Goal: Task Accomplishment & Management: Use online tool/utility

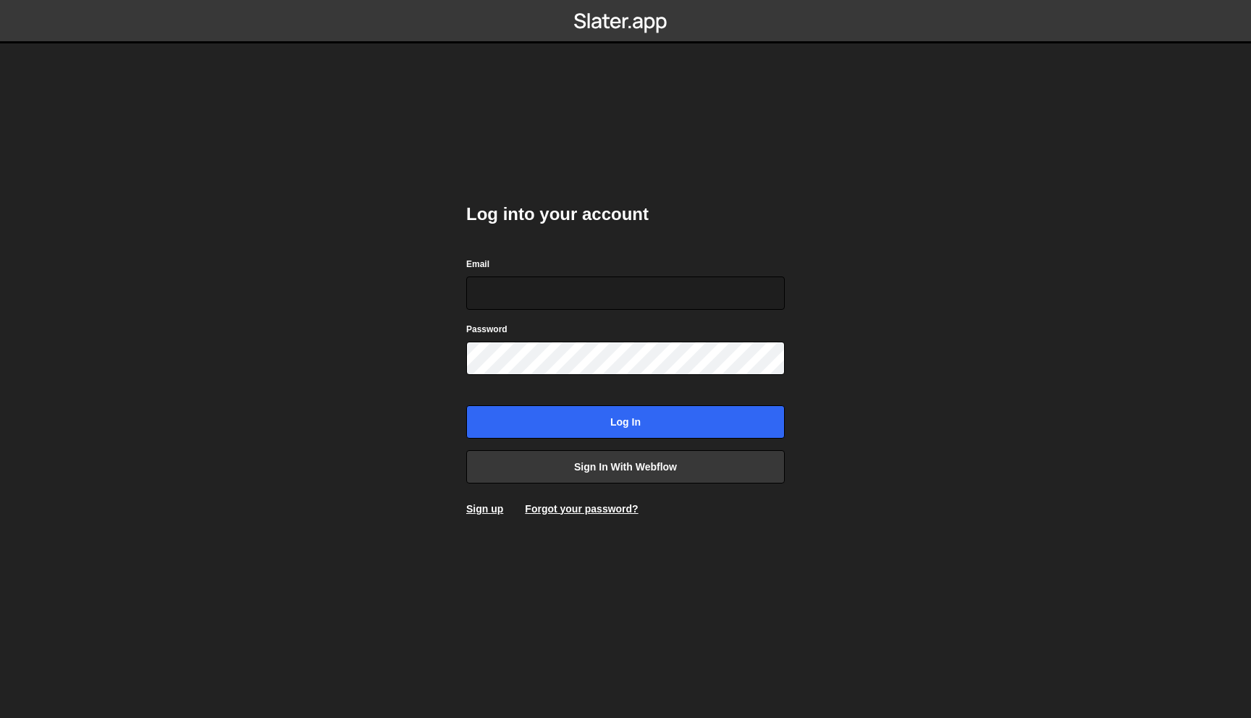
click at [701, 299] on input "Email" at bounding box center [625, 292] width 318 height 33
type input "[PERSON_NAME][EMAIL_ADDRESS][DOMAIN_NAME]"
click at [466, 405] on input "Log in" at bounding box center [625, 421] width 318 height 33
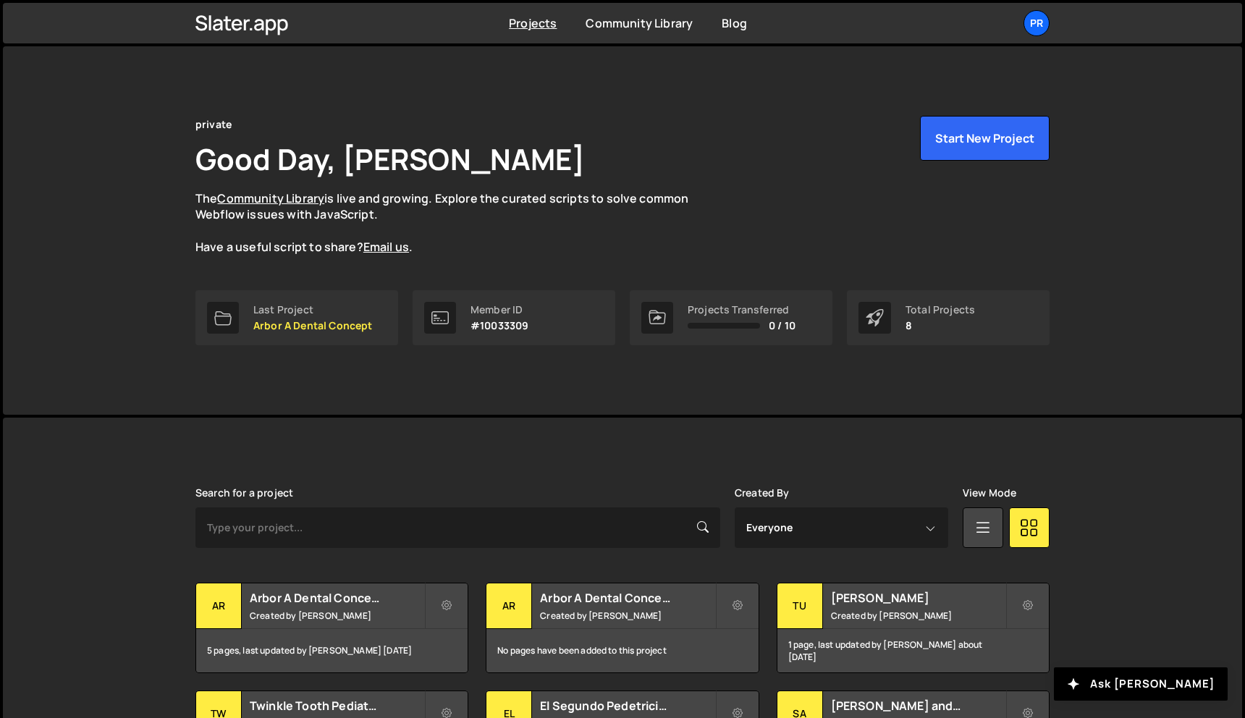
scroll to position [114, 0]
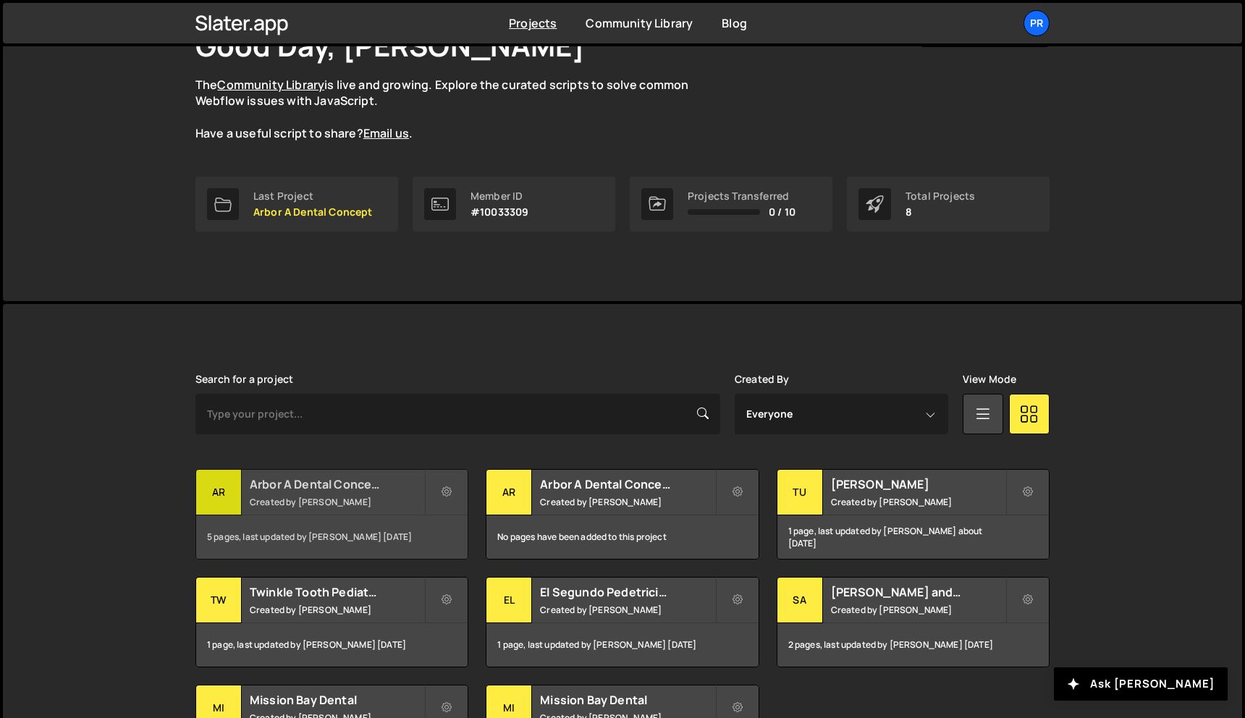
click at [329, 481] on h2 "Arbor A Dental Concept" at bounding box center [337, 484] width 174 height 16
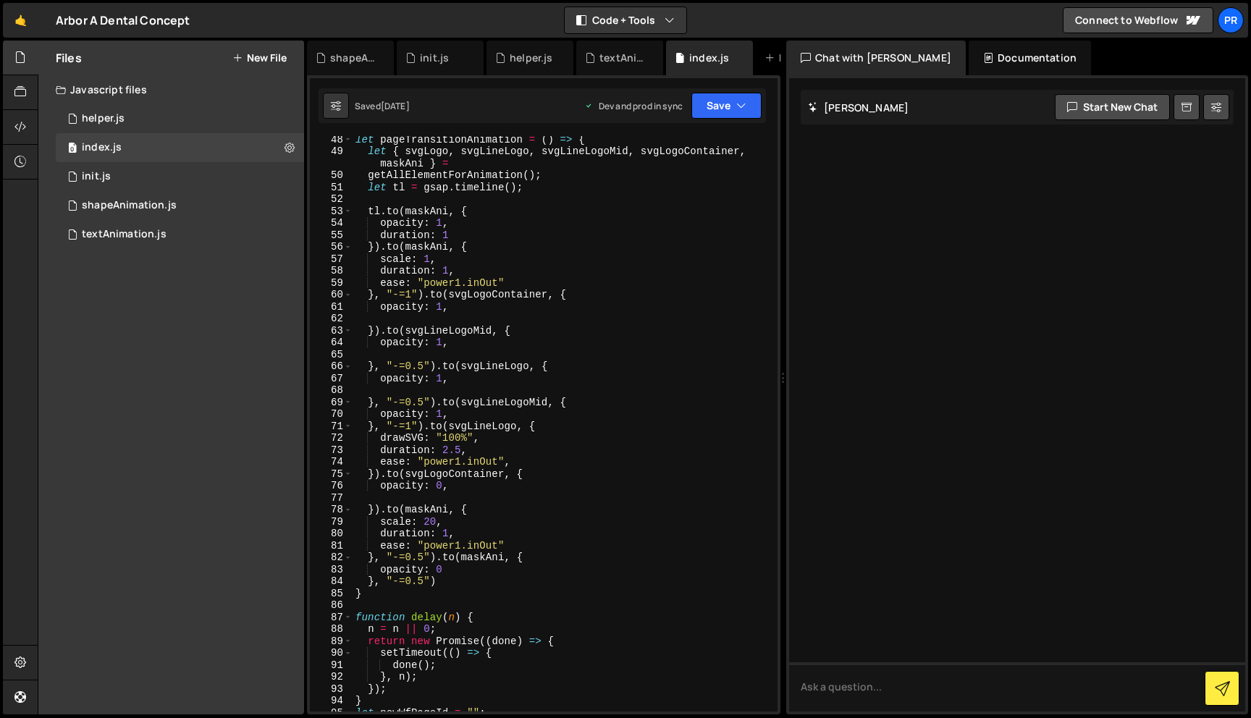
scroll to position [612, 0]
click at [544, 495] on div "let pageTransitionAnimation = ( ) => { let { svgLogo , svgLineLogo , svgLineLog…" at bounding box center [561, 432] width 419 height 599
click at [509, 490] on div "let pageTransitionAnimation = ( ) => { let { svgLogo , svgLineLogo , svgLineLog…" at bounding box center [561, 432] width 419 height 599
type textarea "opacity: 0,"
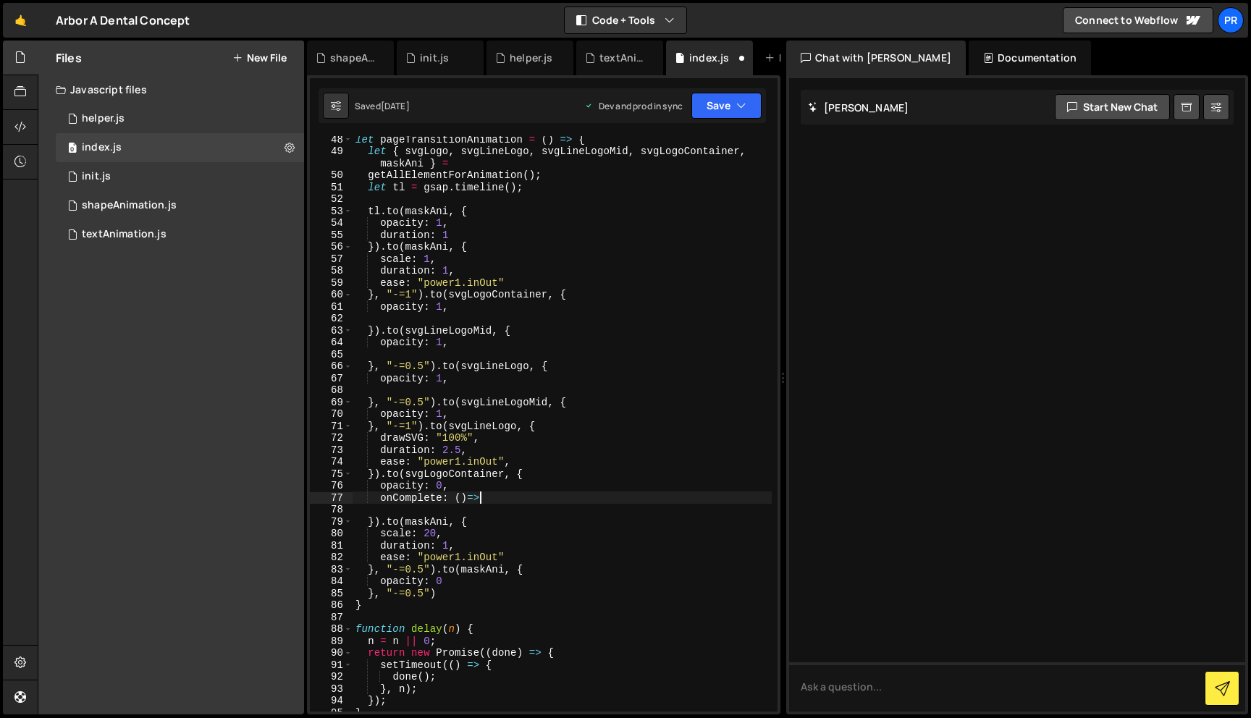
type textarea "onComplete: ()=>{}"
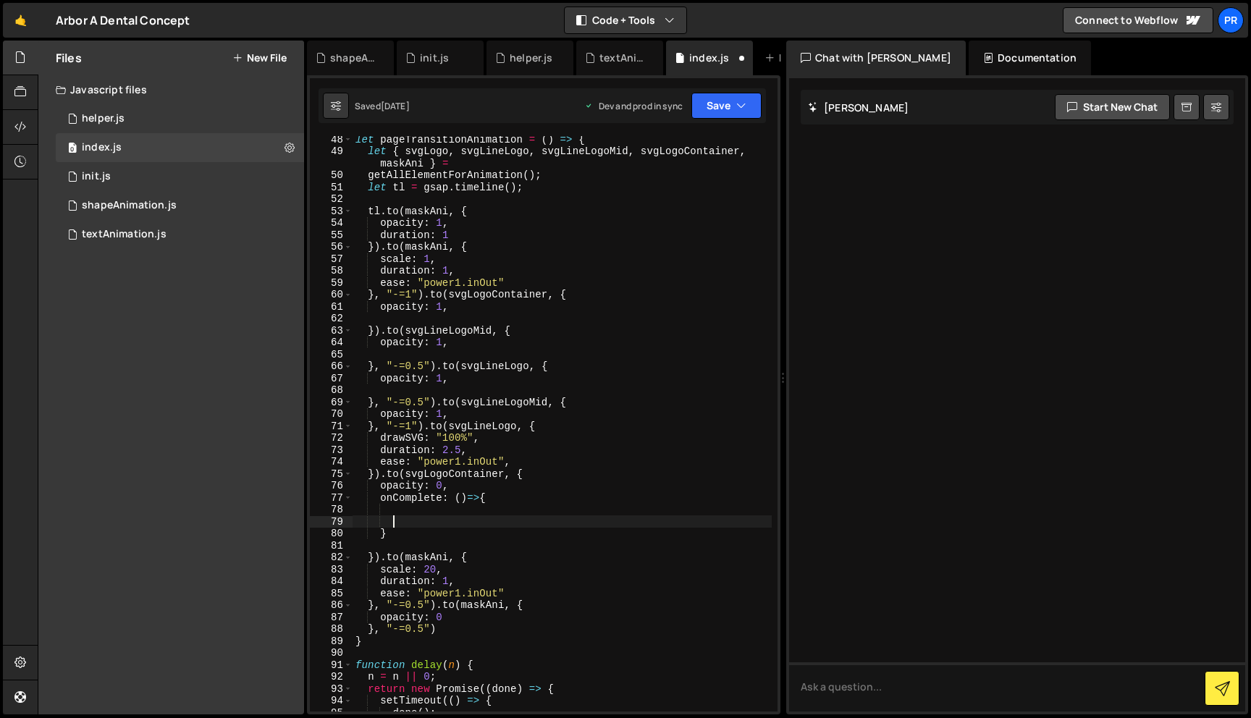
click at [468, 513] on div "let pageTransitionAnimation = ( ) => { let { svgLogo , svgLineLogo , svgLineLog…" at bounding box center [561, 432] width 419 height 599
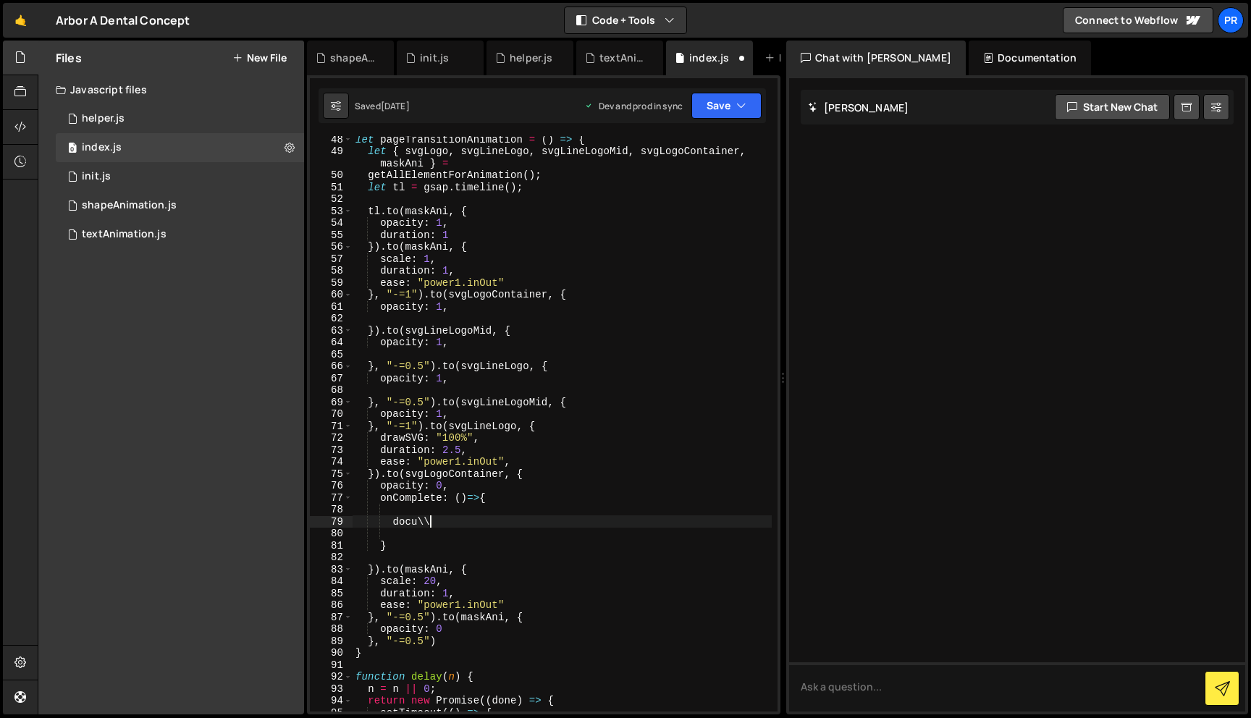
type textarea "d"
paste textarea "});"
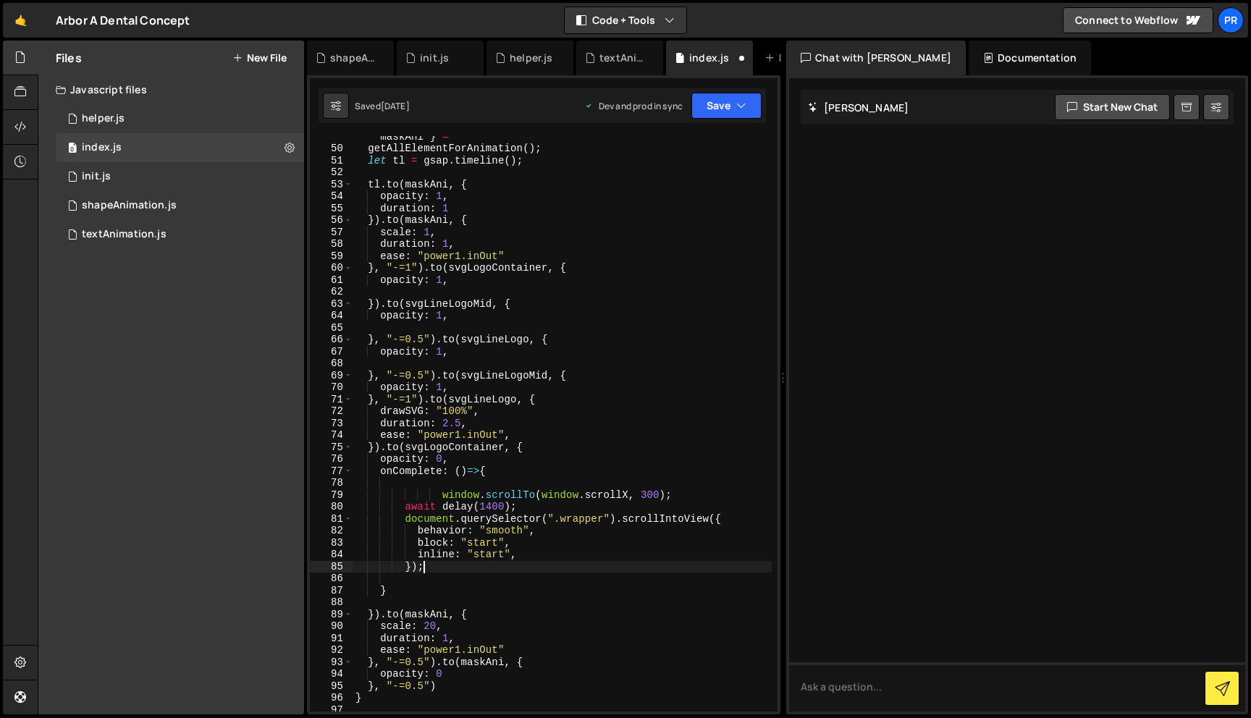
scroll to position [638, 0]
click at [525, 504] on div "let { svgLogo , svgLineLogo , svgLineLogoMid , svgLogoContainer , maskAni } = g…" at bounding box center [561, 425] width 419 height 612
click at [441, 494] on div "let { svgLogo , svgLineLogo , svgLineLogoMid , svgLogoContainer , maskAni } = g…" at bounding box center [561, 425] width 419 height 612
click at [452, 474] on div "let { svgLogo , svgLineLogo , svgLineLogoMid , svgLogoContainer , maskAni } = g…" at bounding box center [561, 425] width 419 height 612
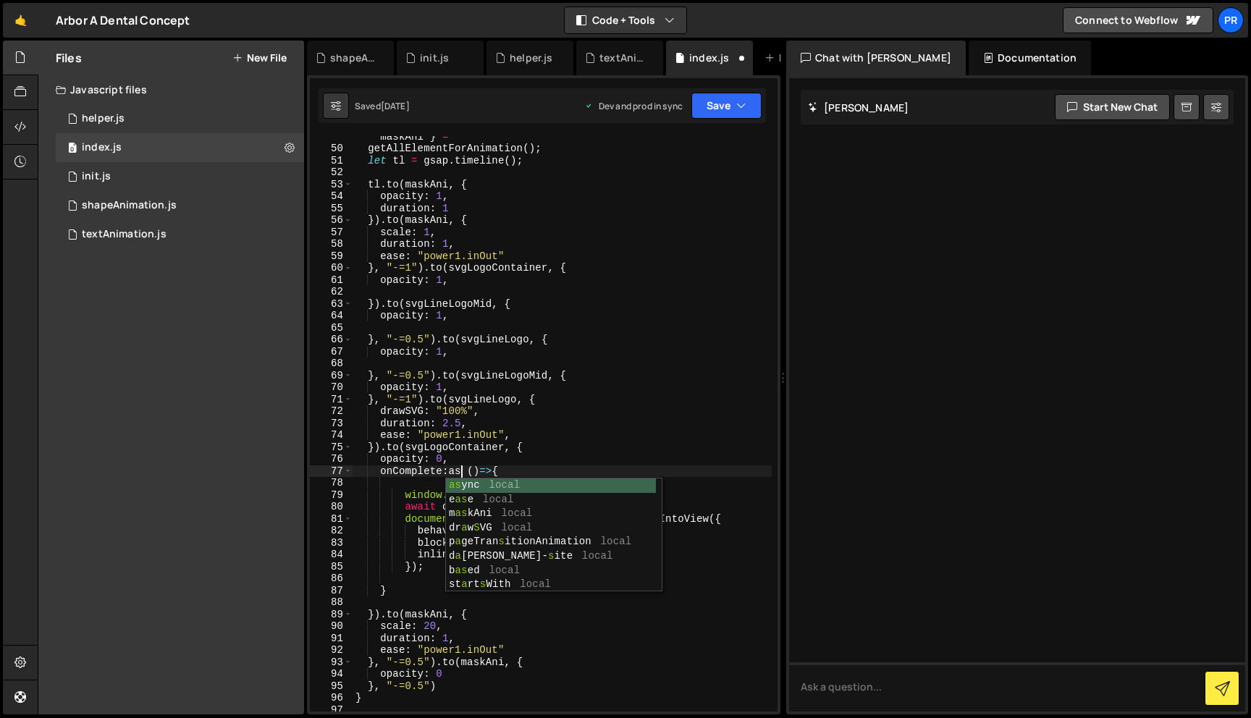
scroll to position [0, 7]
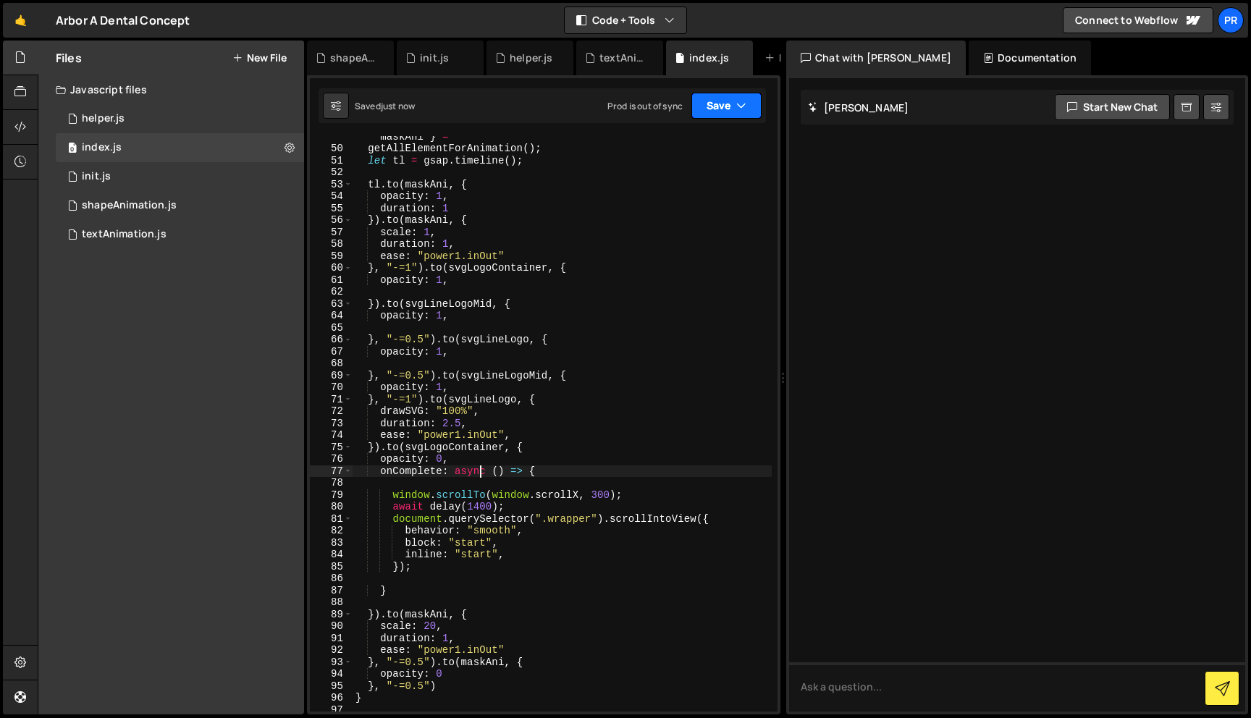
click at [726, 101] on button "Save" at bounding box center [726, 106] width 70 height 26
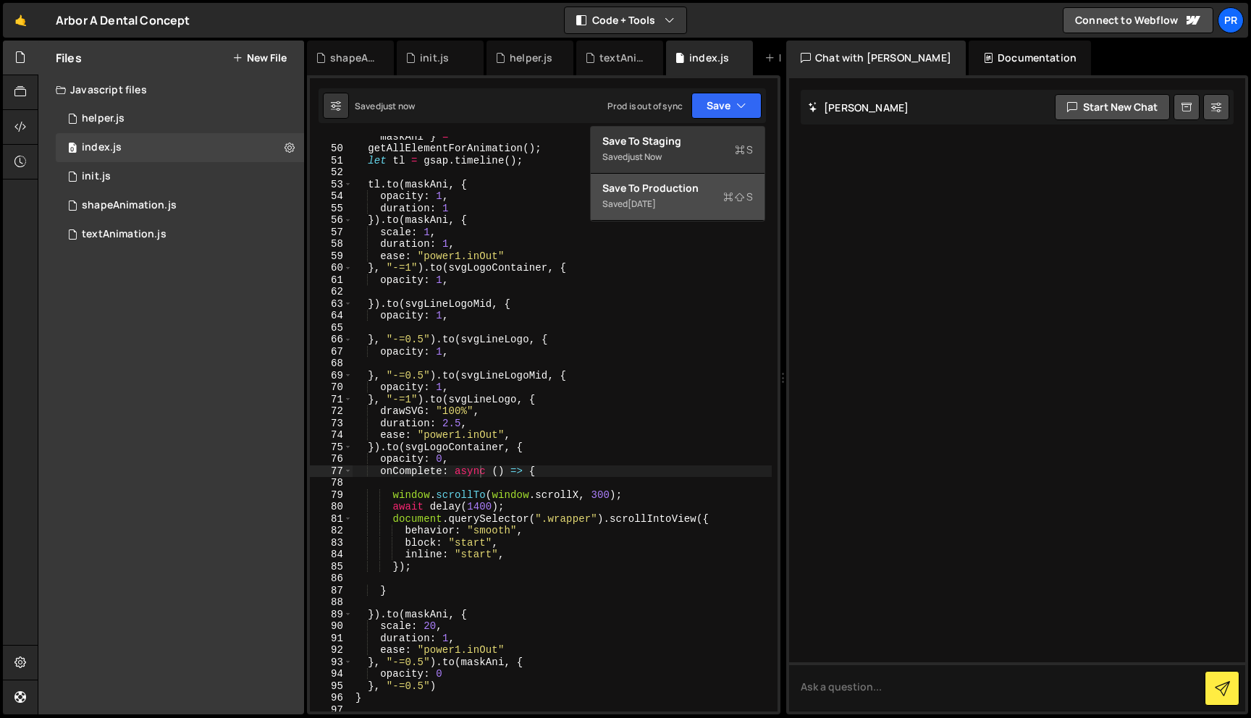
click at [687, 190] on div "Save to Production S" at bounding box center [677, 188] width 151 height 14
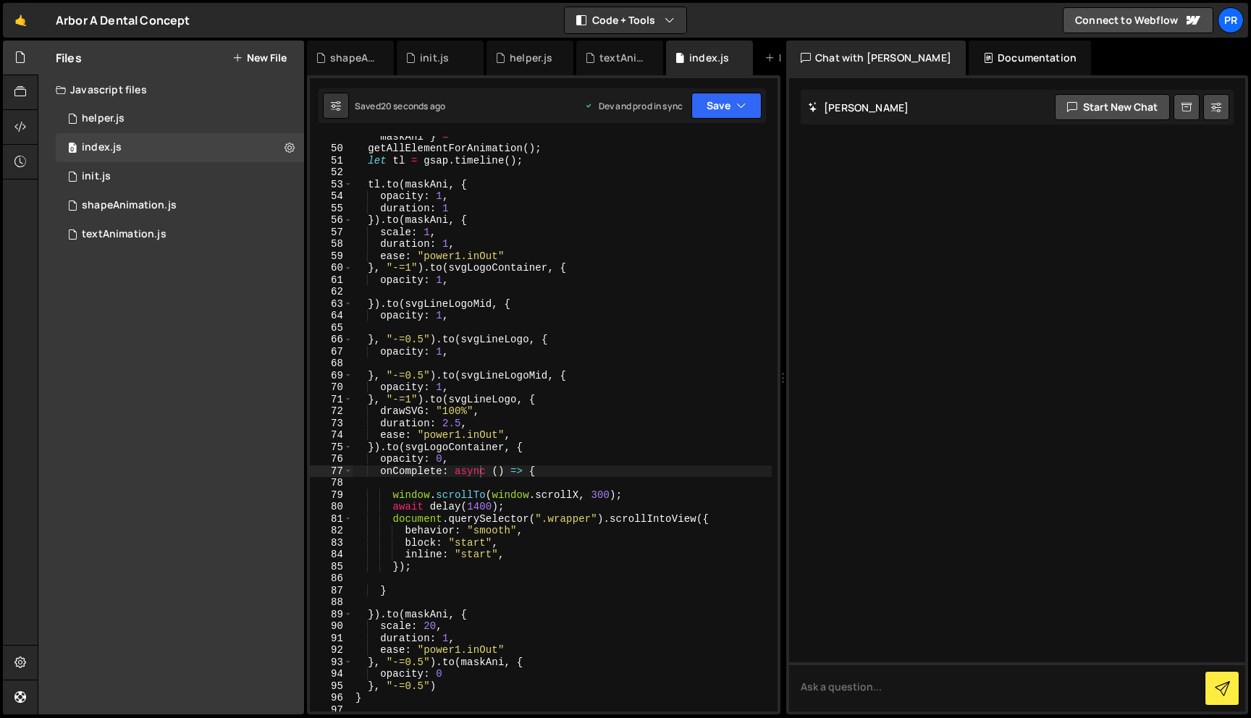
scroll to position [0, 6]
click at [616, 454] on div "let { svgLogo , svgLineLogo , svgLineLogoMid , svgLogoContainer , maskAni } = g…" at bounding box center [561, 425] width 419 height 612
drag, startPoint x: 520, startPoint y: 508, endPoint x: 310, endPoint y: 508, distance: 210.6
click at [310, 508] on div "opacity: 0, 49 50 51 52 53 54 55 56 57 58 59 60 61 62 63 64 65 66 67 68 69 70 7…" at bounding box center [544, 423] width 468 height 575
type textarea "await delay(1400);"
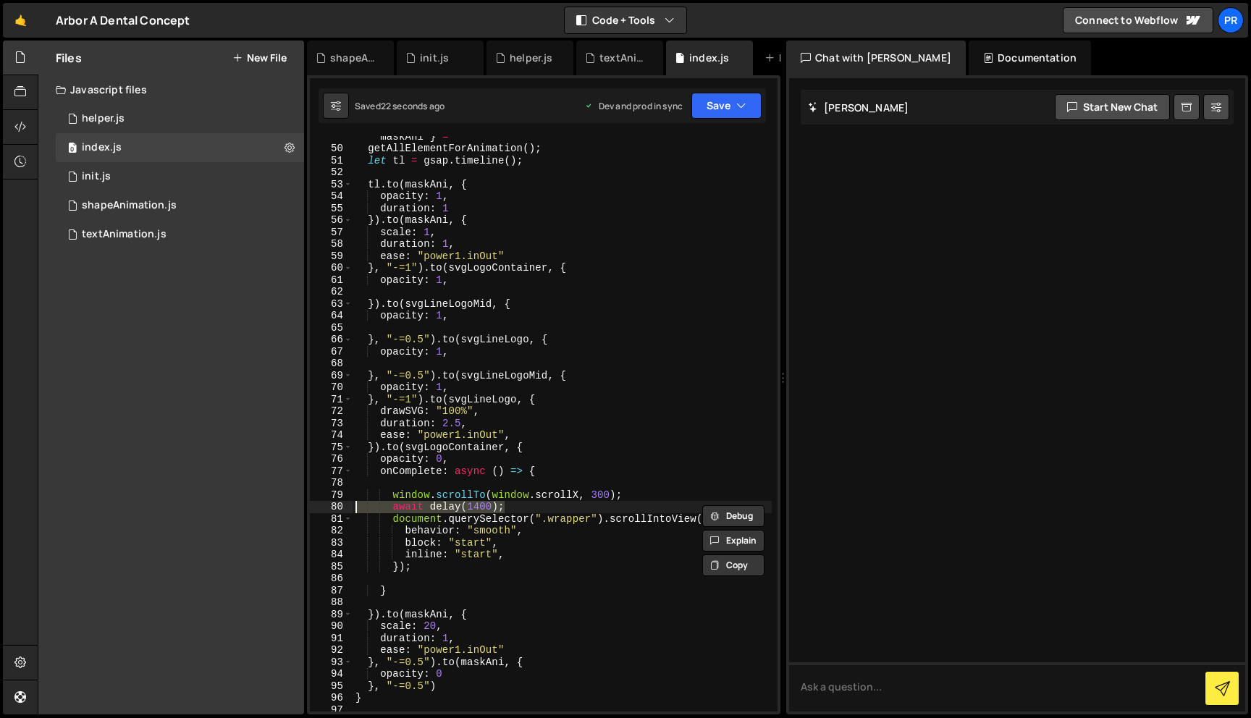
scroll to position [0, 0]
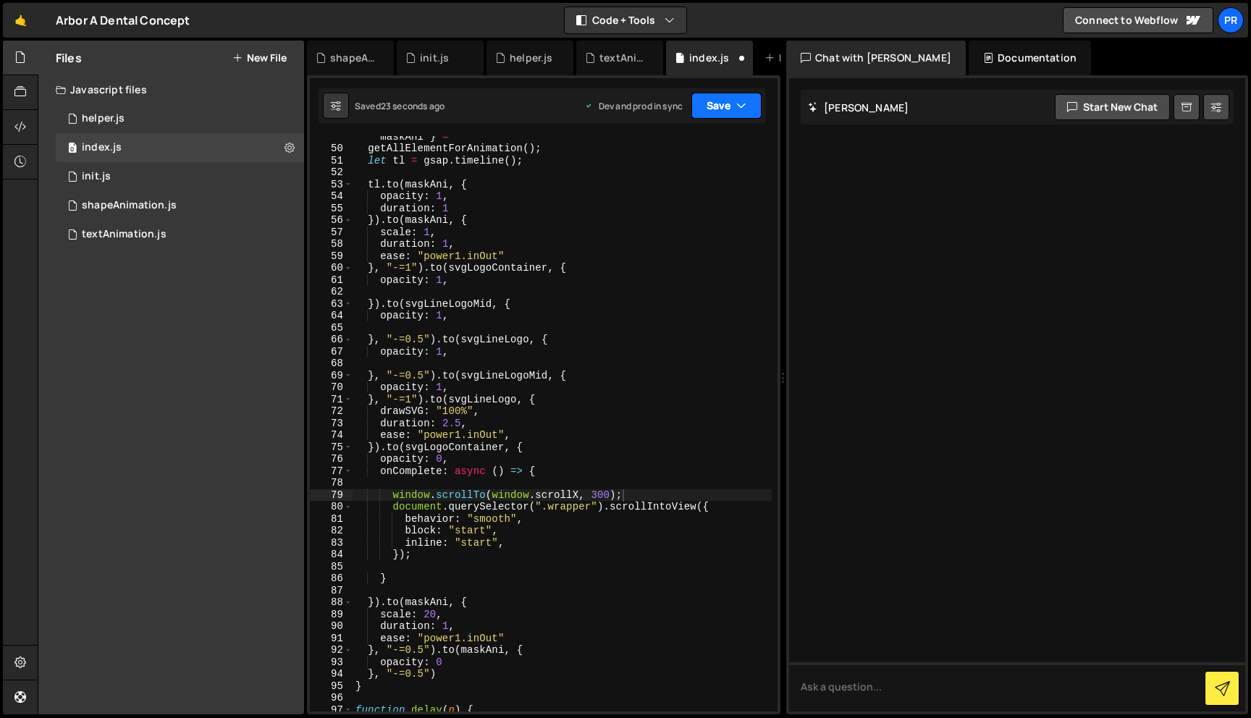
click at [731, 108] on button "Save" at bounding box center [726, 106] width 70 height 26
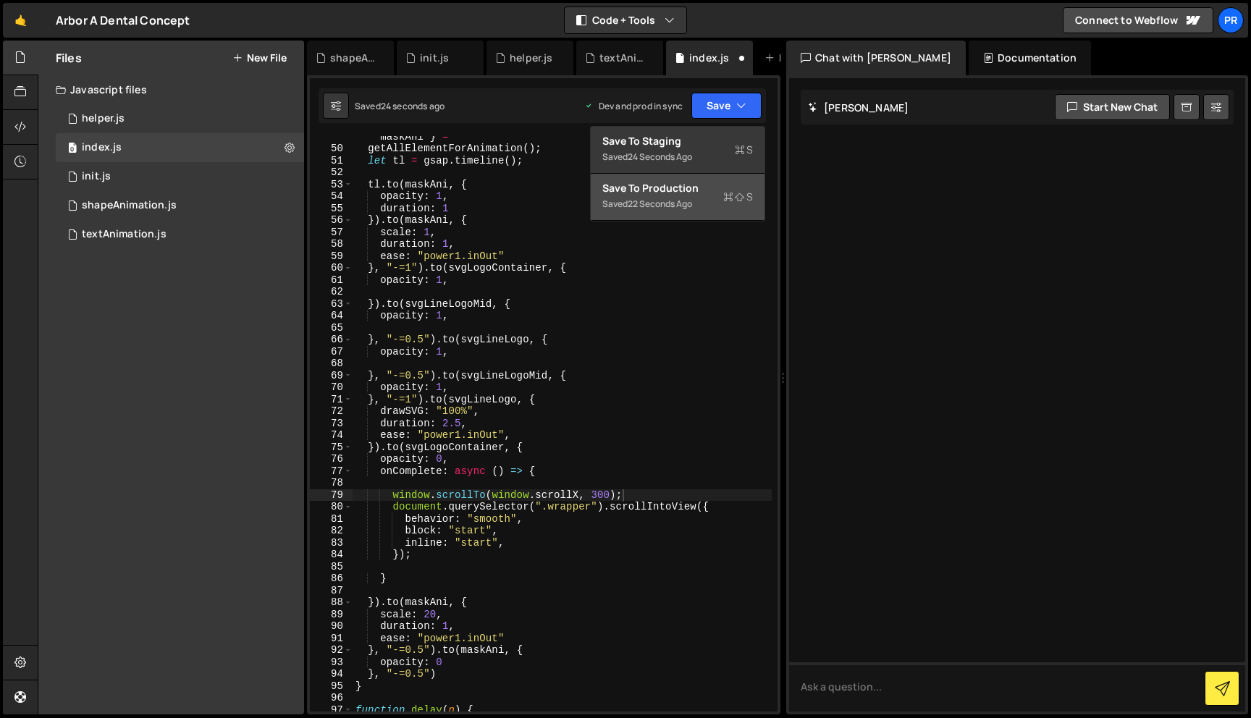
click at [718, 205] on div "Saved 22 seconds ago" at bounding box center [677, 203] width 151 height 17
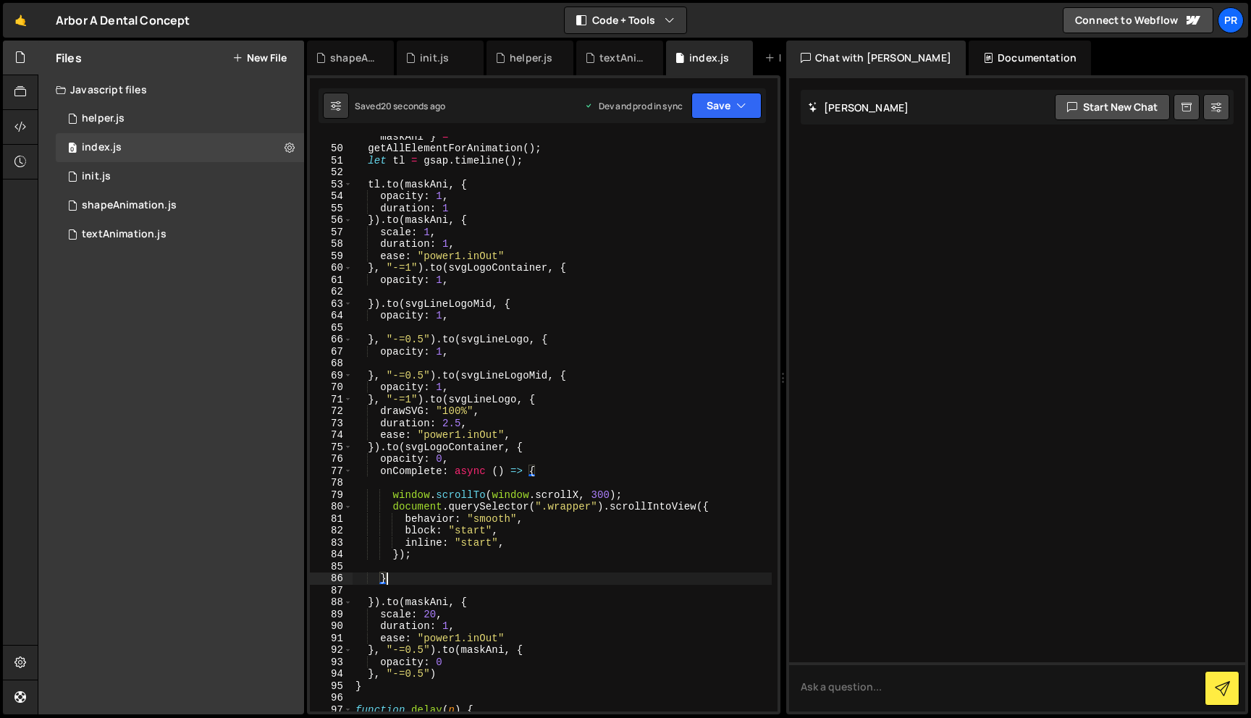
click at [489, 578] on div "let { svgLogo , svgLineLogo , svgLineLogoMid , svgLogoContainer , maskAni } = g…" at bounding box center [561, 425] width 419 height 612
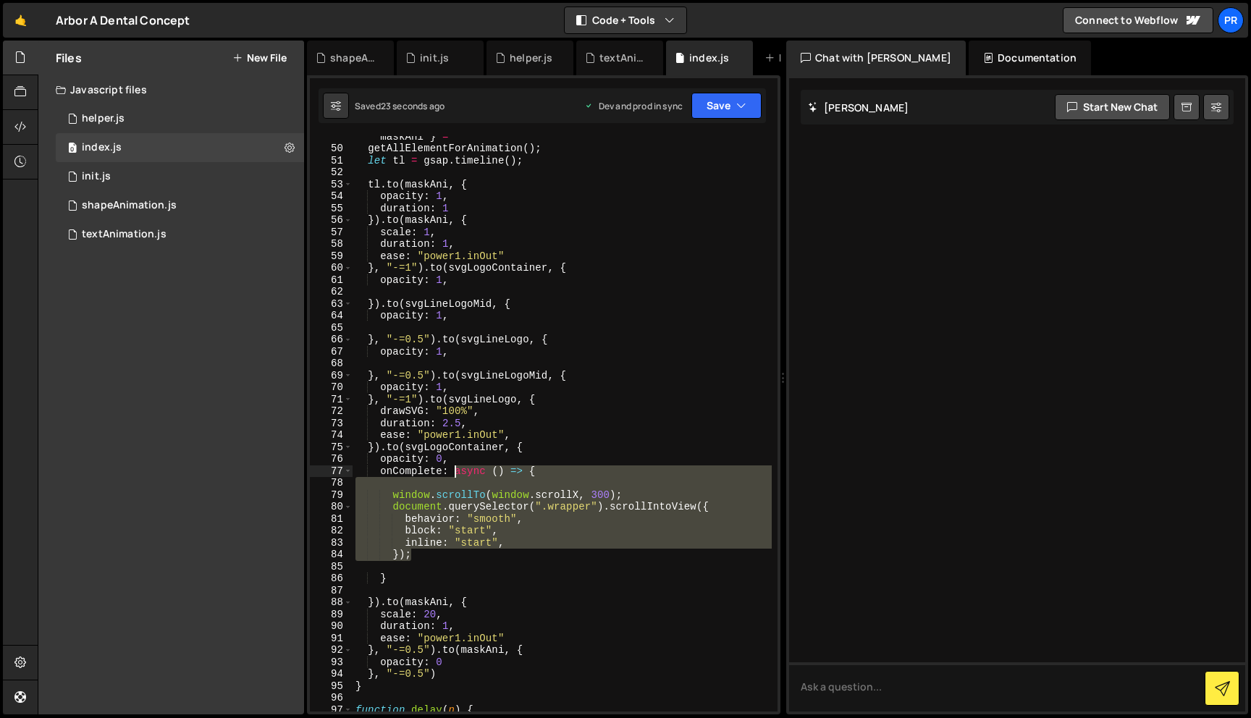
drag, startPoint x: 454, startPoint y: 557, endPoint x: 456, endPoint y: 471, distance: 85.4
click at [455, 471] on div "let { svgLogo , svgLineLogo , svgLineLogoMid , svgLogoContainer , maskAni } = g…" at bounding box center [561, 425] width 419 height 612
type textarea "onComplete: async () => {"
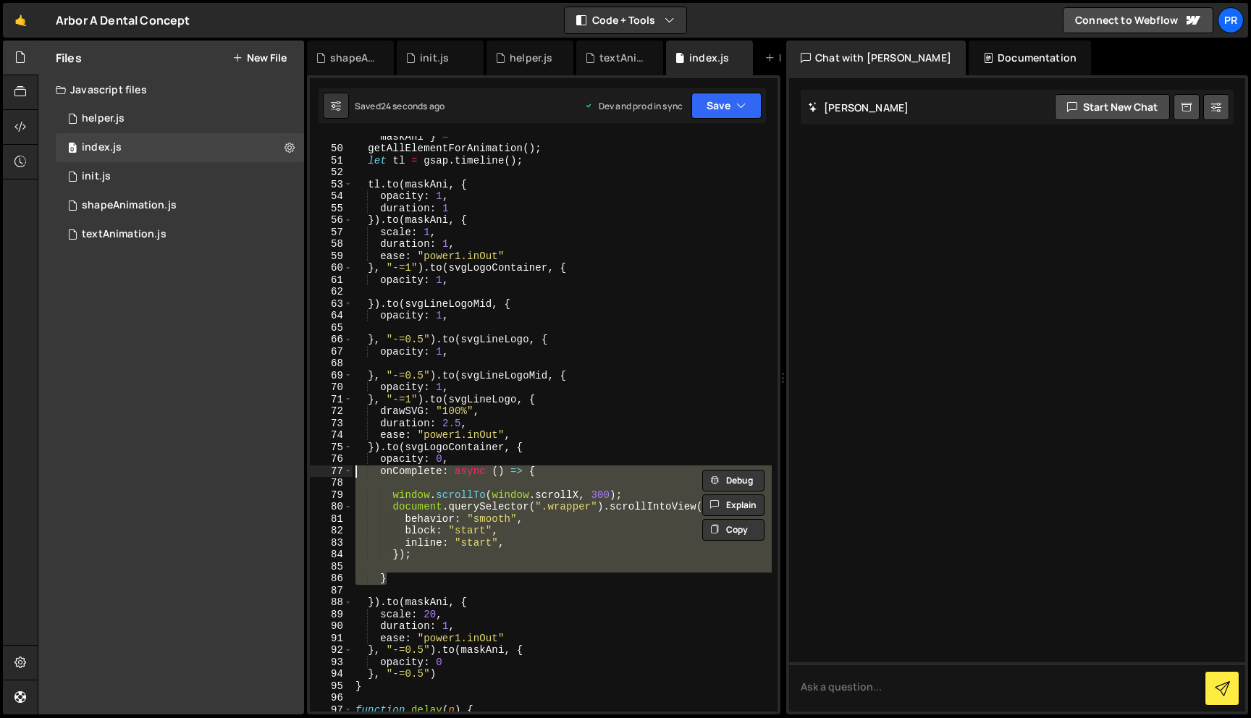
drag, startPoint x: 394, startPoint y: 578, endPoint x: 308, endPoint y: 468, distance: 140.2
click at [308, 468] on div "onComplete: async () => { 49 50 51 52 53 54 55 56 57 58 59 60 61 62 63 64 65 66…" at bounding box center [543, 394] width 473 height 639
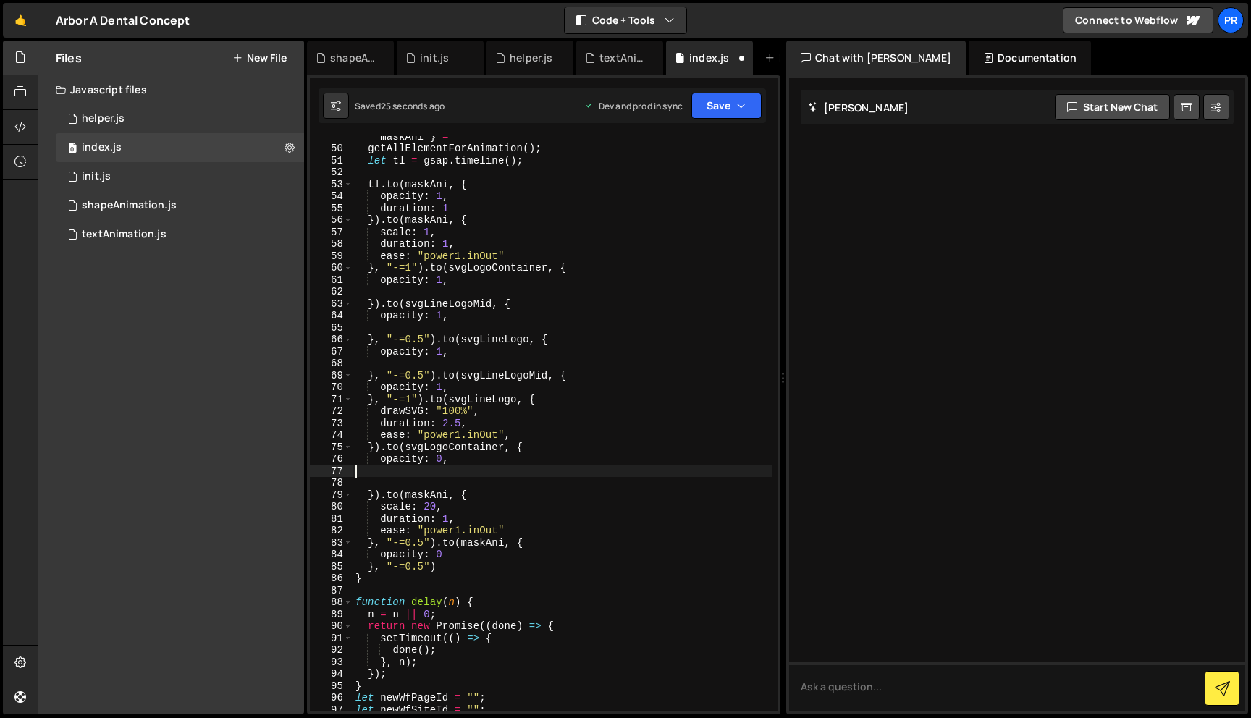
click at [531, 428] on div "let { svgLogo , svgLineLogo , svgLineLogoMid , svgLogoContainer , maskAni } = g…" at bounding box center [561, 425] width 419 height 612
click at [531, 430] on div "let { svgLogo , svgLineLogo , svgLineLogoMid , svgLogoContainer , maskAni } = g…" at bounding box center [561, 425] width 419 height 612
type textarea "ease: "power1.inOut","
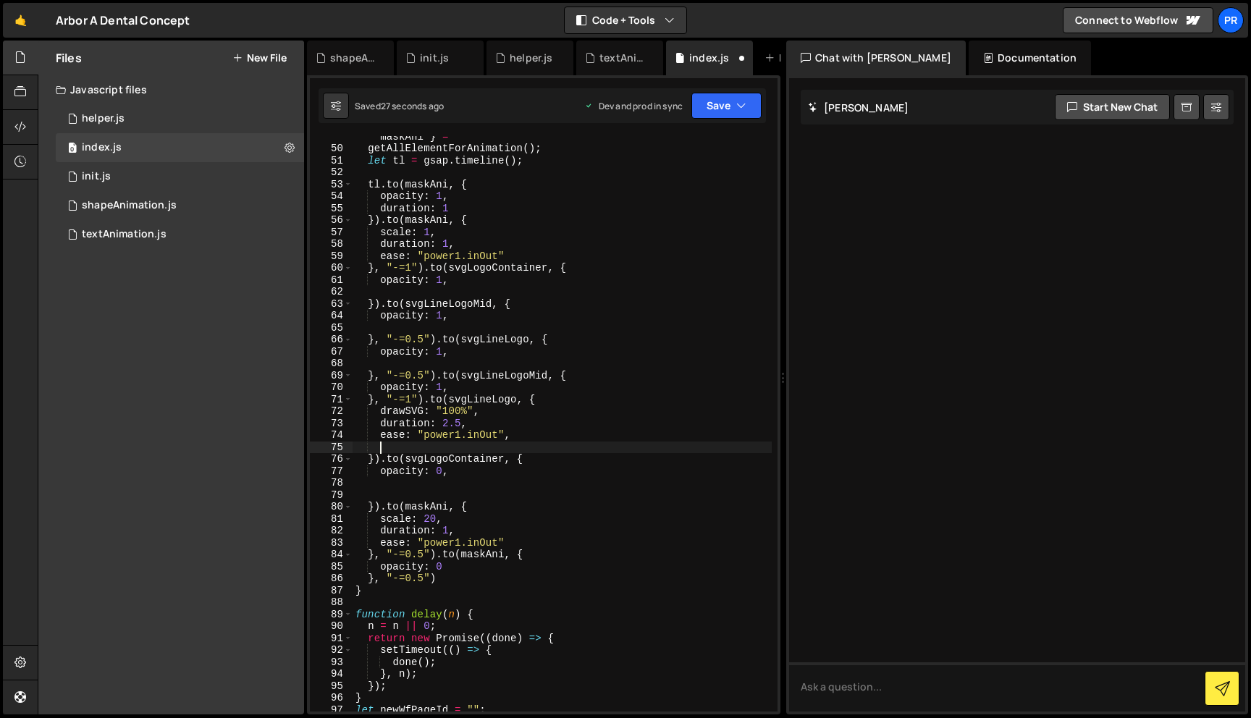
paste textarea "}"
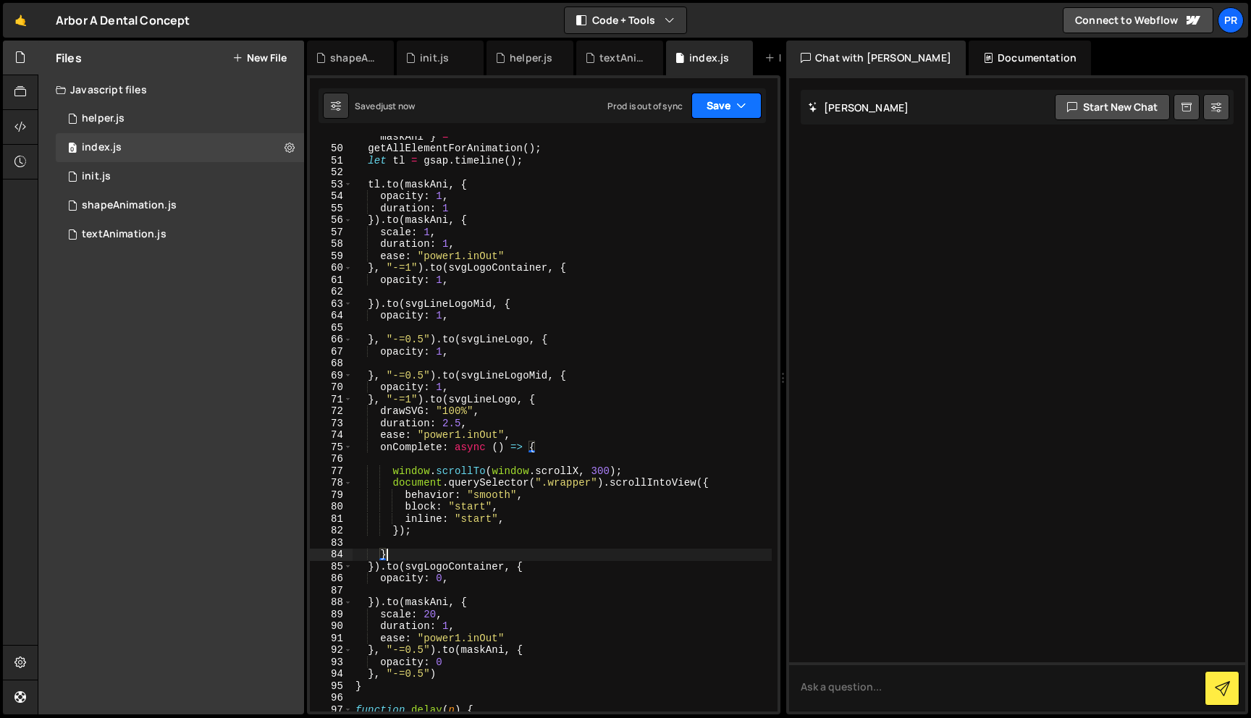
type textarea "}"
click at [727, 104] on button "Save" at bounding box center [726, 106] width 70 height 26
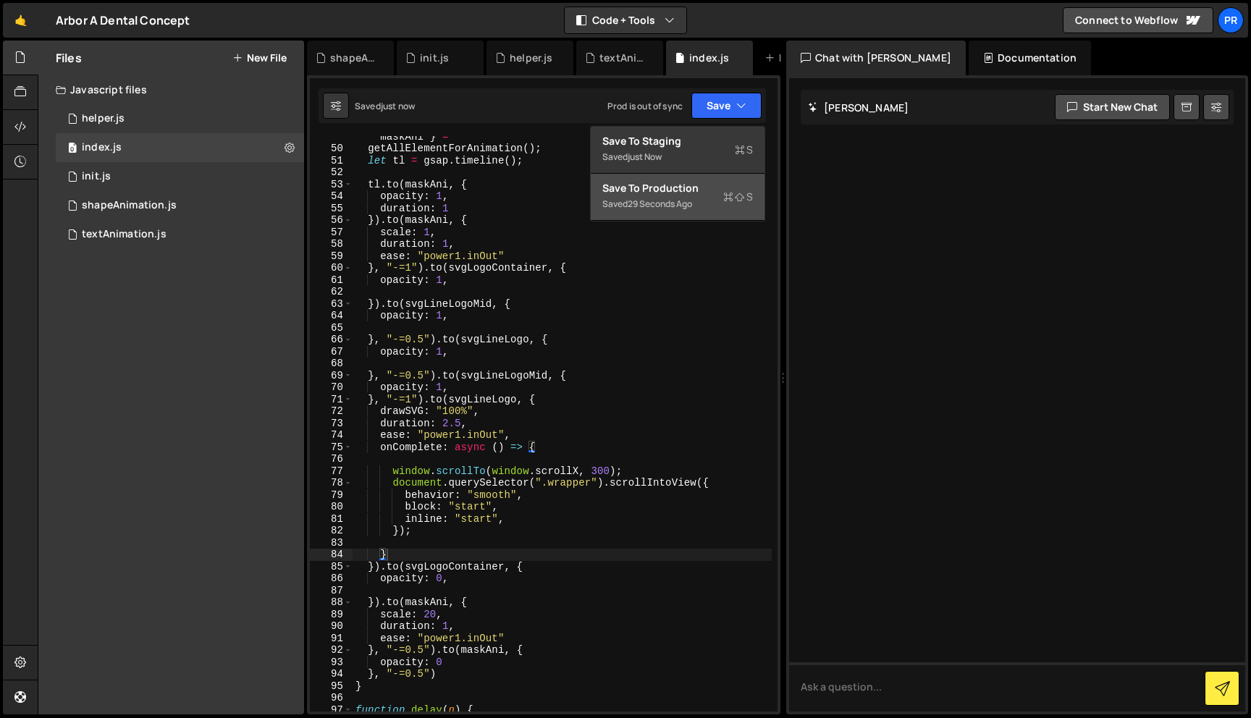
click at [680, 205] on div "29 seconds ago" at bounding box center [659, 204] width 64 height 12
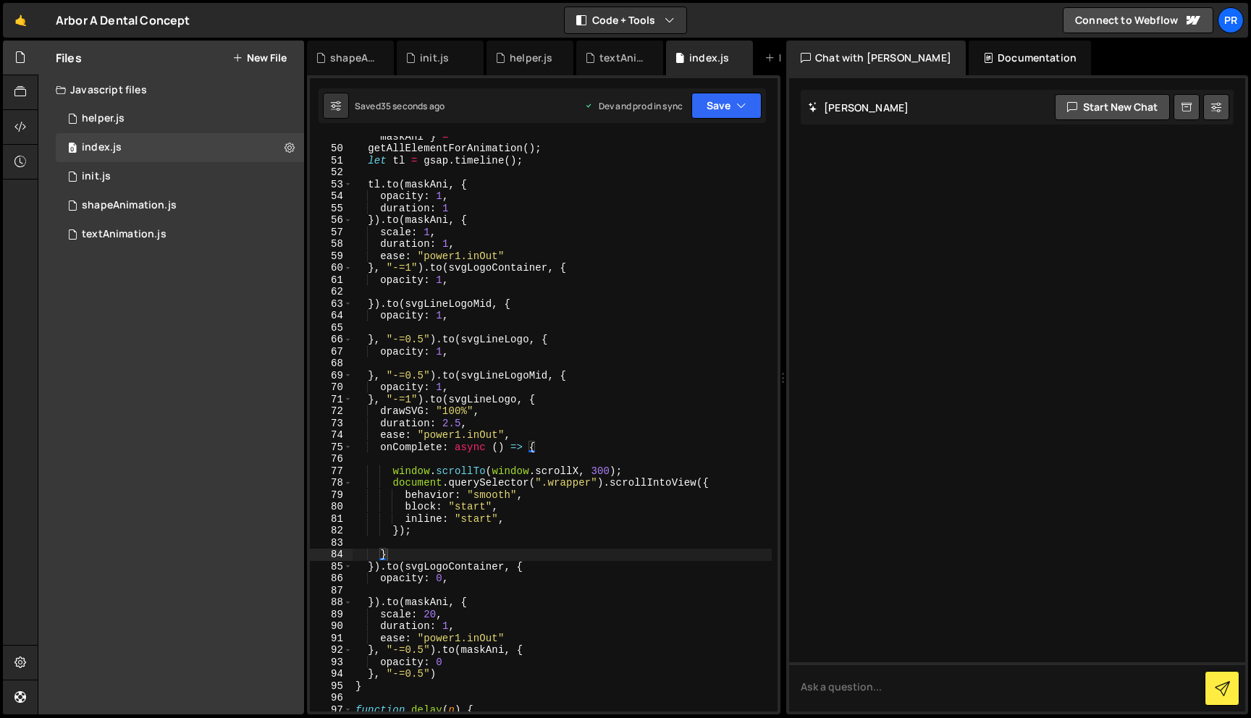
scroll to position [0, 0]
click at [676, 326] on div "let { svgLogo , svgLineLogo , svgLineLogoMid , svgLogoContainer , maskAni } = g…" at bounding box center [561, 425] width 419 height 612
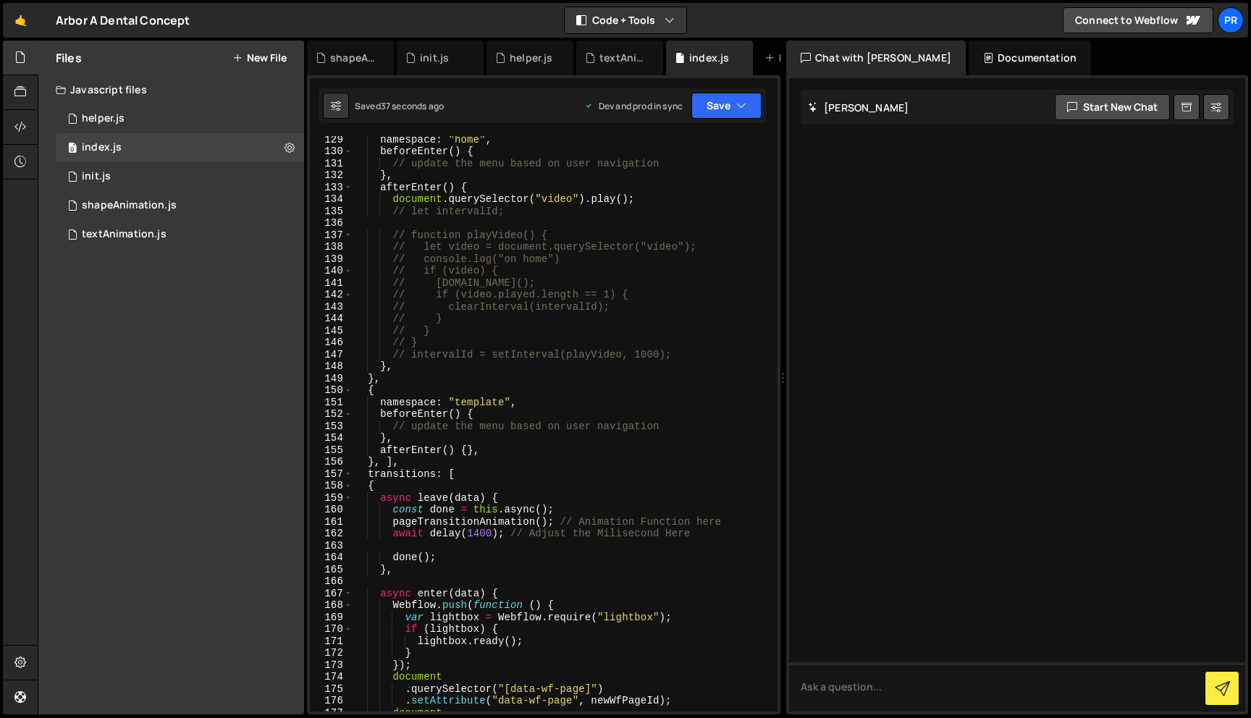
scroll to position [1591, 0]
click at [473, 407] on div "namespace : "home" , beforeEnter ( ) { // update the menu based on user navigat…" at bounding box center [561, 432] width 419 height 599
type textarea "namespace: "template","
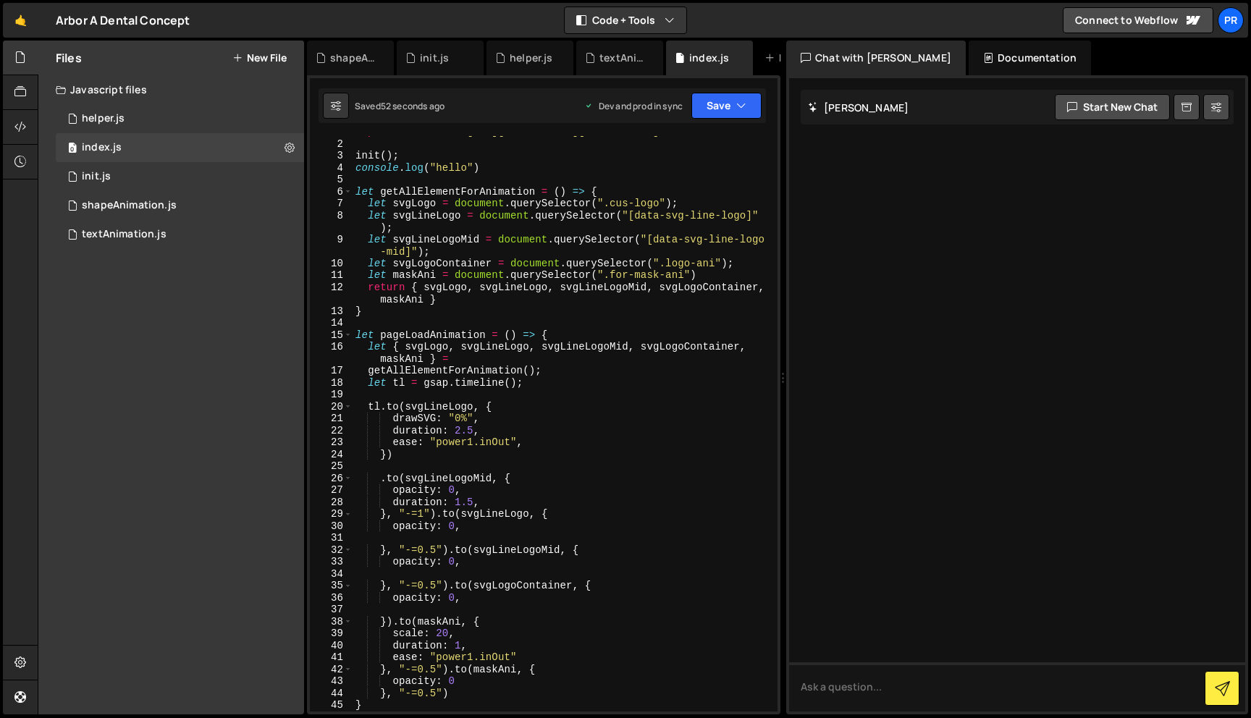
scroll to position [56, 0]
